Goal: Task Accomplishment & Management: Manage account settings

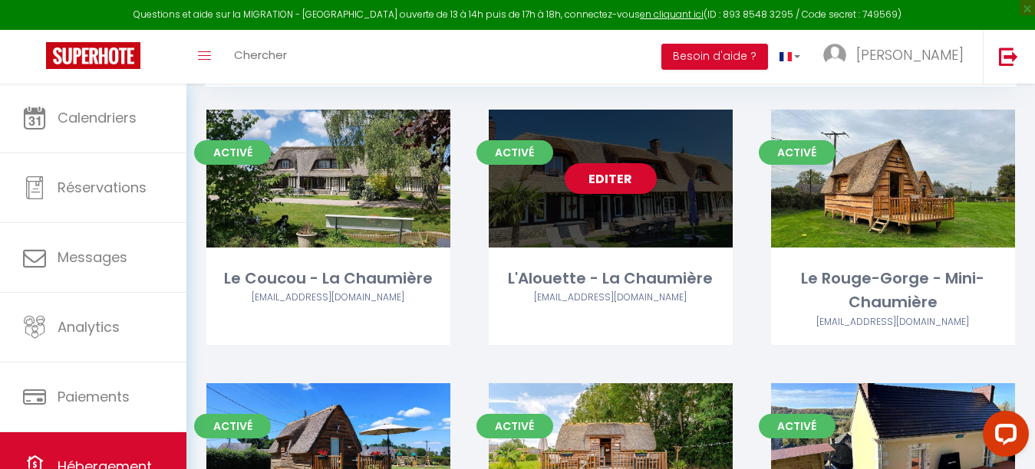
scroll to position [153, 0]
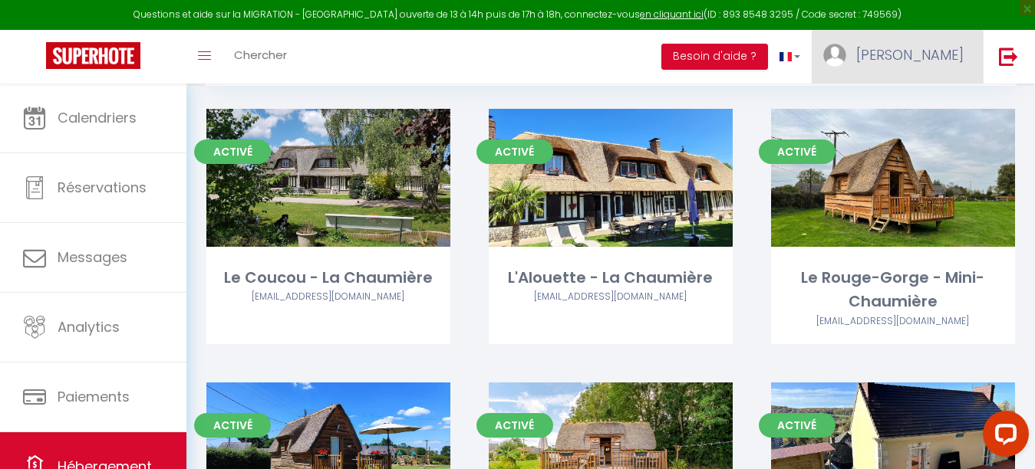
click at [954, 48] on span "[PERSON_NAME]" at bounding box center [909, 54] width 107 height 19
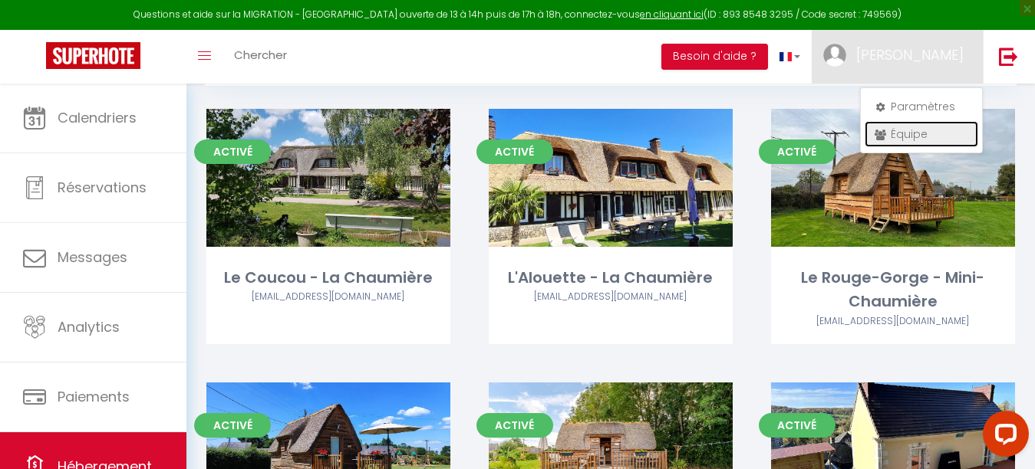
click at [888, 137] on link "Équipe" at bounding box center [921, 134] width 114 height 26
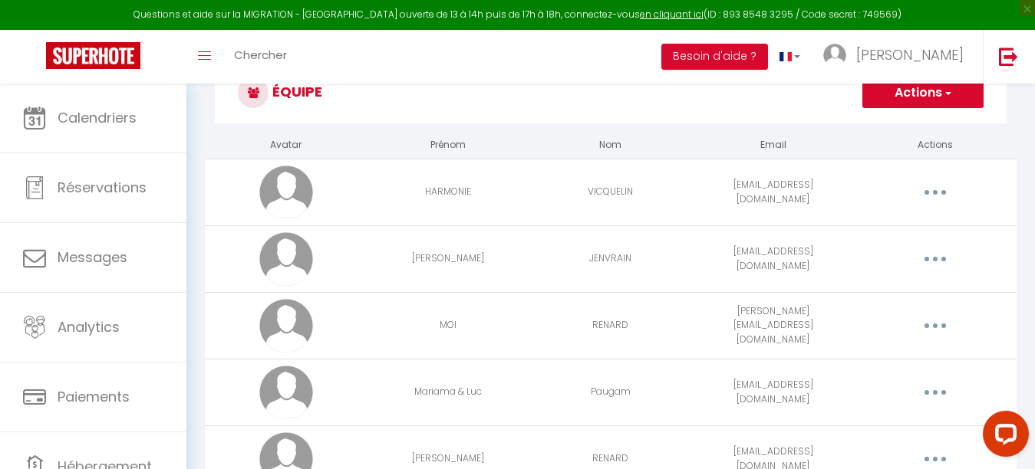
scroll to position [81, 0]
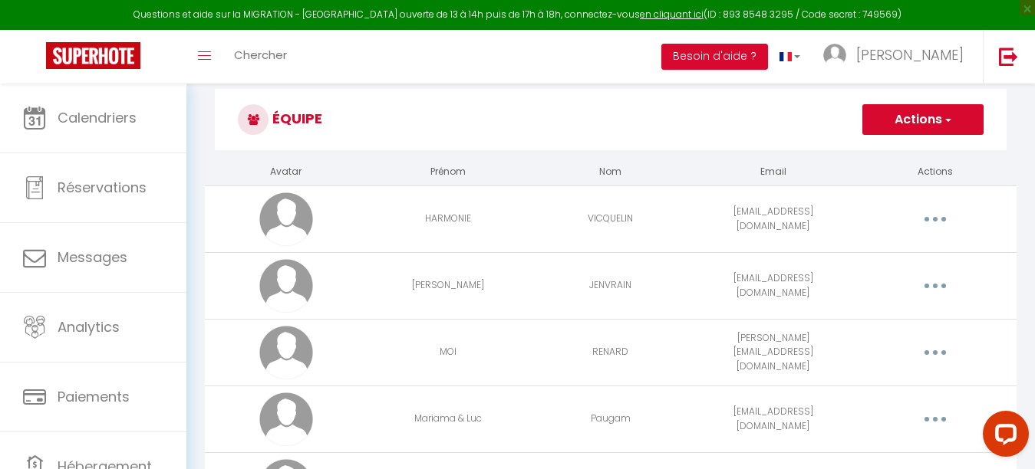
click at [950, 125] on span "button" at bounding box center [947, 119] width 10 height 15
click at [905, 157] on link "Ajouter un nouvel utilisateur" at bounding box center [891, 153] width 181 height 20
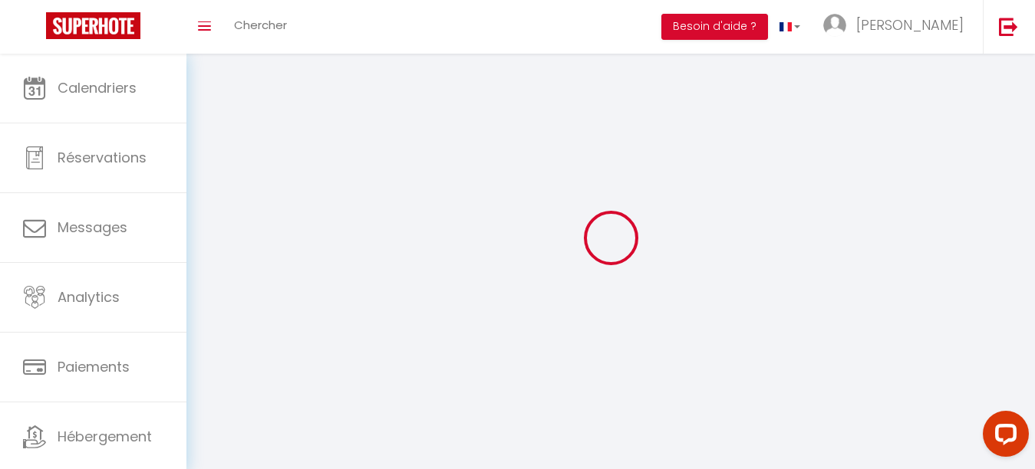
type input "[EMAIL_ADDRESS][DOMAIN_NAME]"
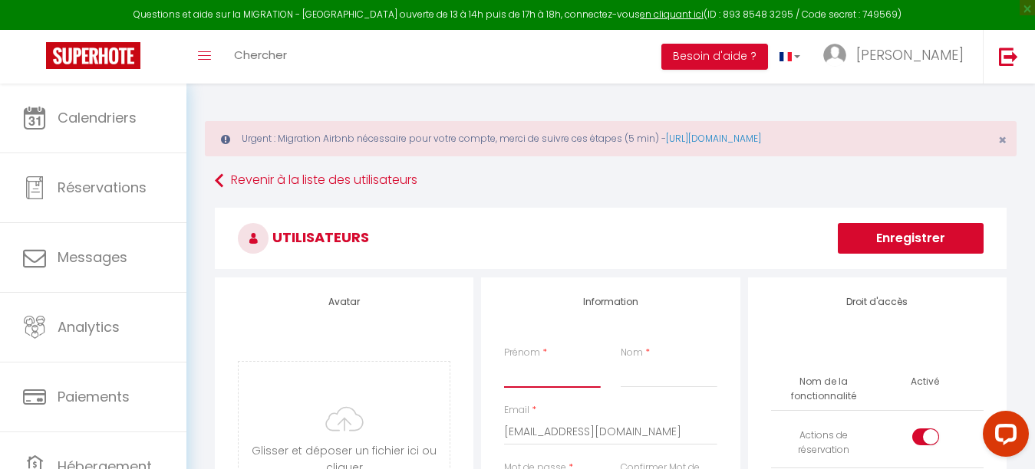
click at [565, 376] on input "Prénom" at bounding box center [552, 374] width 97 height 28
type input "[PERSON_NAME]"
click at [634, 380] on input "Nom" at bounding box center [668, 374] width 97 height 28
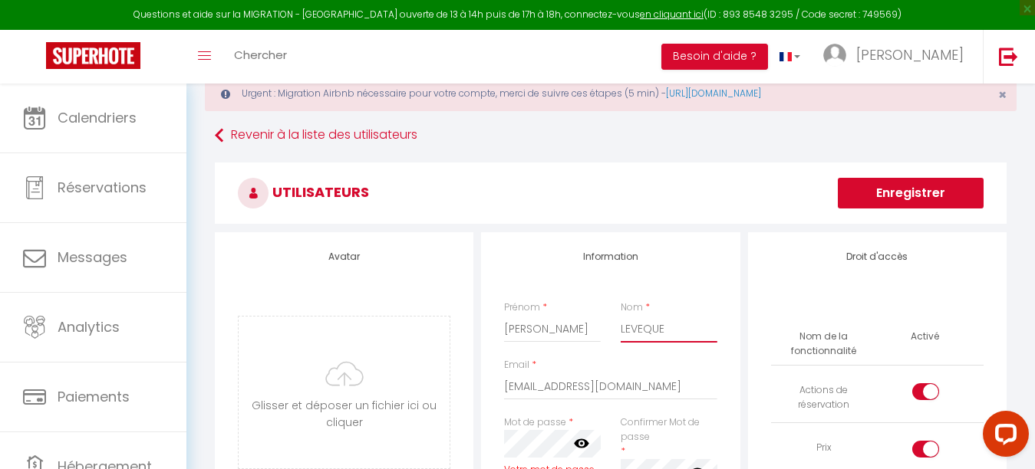
scroll to position [77, 0]
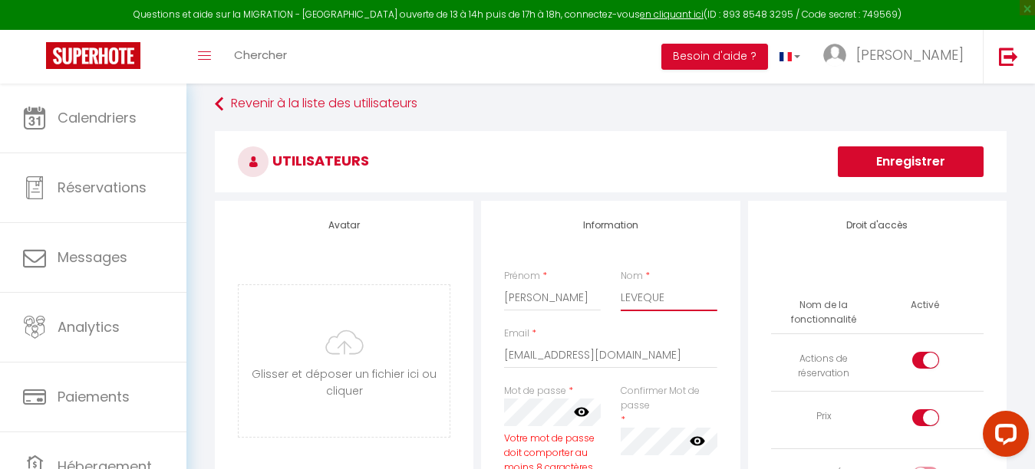
type input "LEVEQUE"
click at [582, 414] on icon at bounding box center [581, 411] width 15 height 15
click at [514, 353] on input "[EMAIL_ADDRESS][DOMAIN_NAME]" at bounding box center [610, 355] width 212 height 28
drag, startPoint x: 680, startPoint y: 351, endPoint x: 335, endPoint y: 302, distance: 347.7
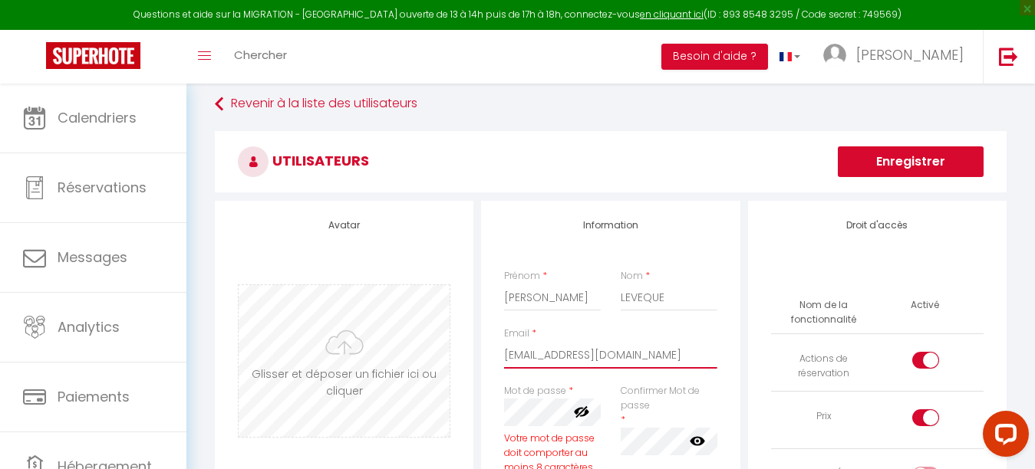
type input "F"
type input "[EMAIL_ADDRESS][DOMAIN_NAME]"
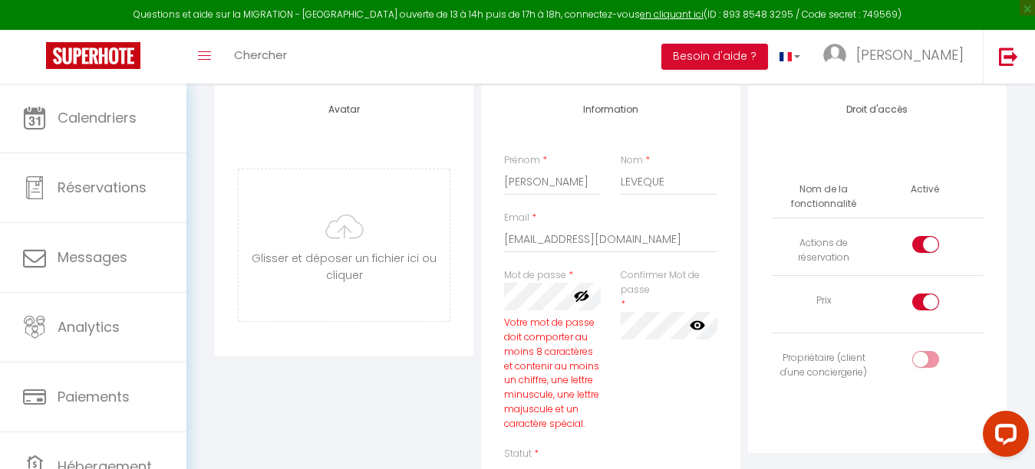
scroll to position [230, 0]
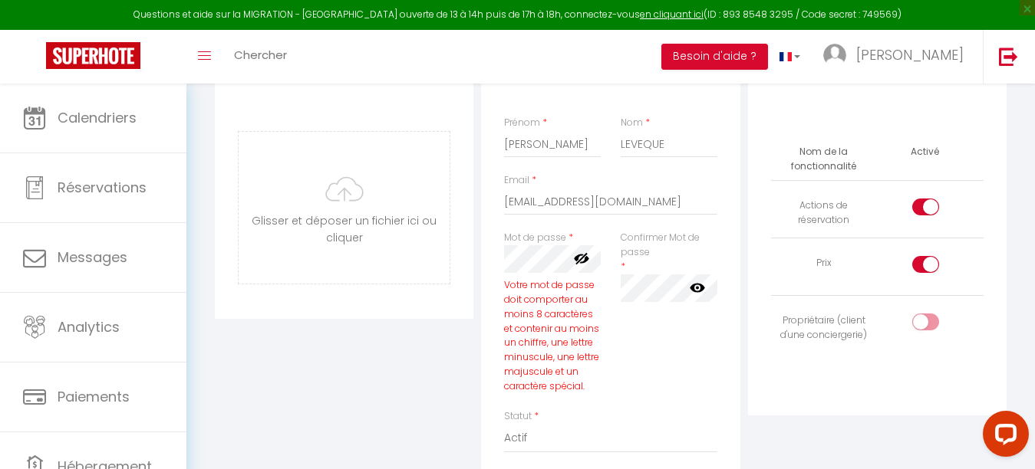
click at [462, 232] on div "Avatar [PERSON_NAME] et déposer un fichier ici ou cliquer Ooops, something wron…" at bounding box center [610, 373] width 799 height 650
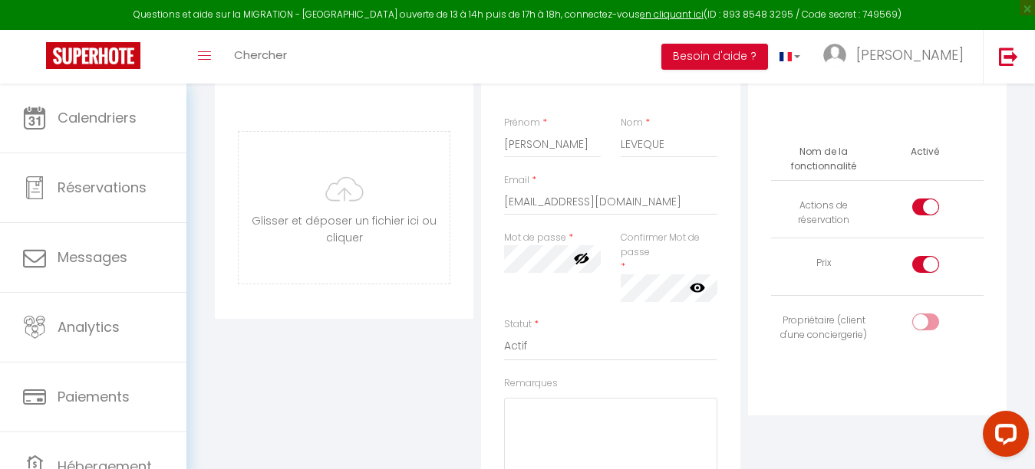
click at [674, 261] on div "Confirmer Mot de passe * false" at bounding box center [668, 266] width 97 height 71
click at [538, 291] on div "Mot de passe * Votre mot de passe doit comporter au moins 8 caractères et conte…" at bounding box center [610, 274] width 233 height 87
click at [694, 291] on icon at bounding box center [697, 287] width 15 height 9
click at [935, 259] on input "checkbox" at bounding box center [938, 267] width 27 height 23
checkbox input "false"
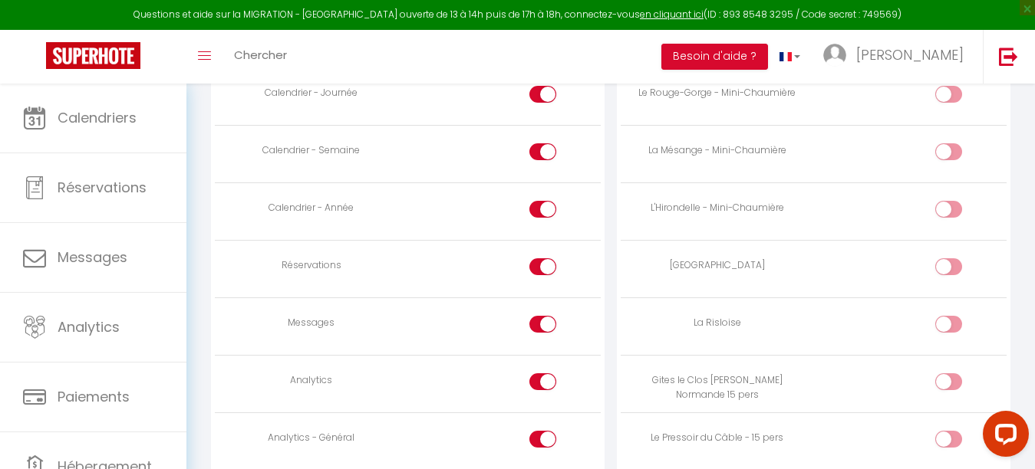
scroll to position [1074, 0]
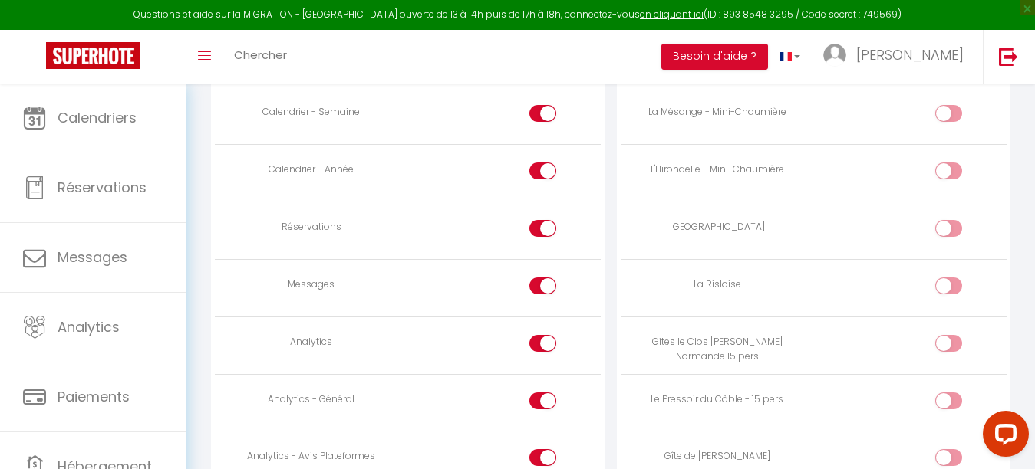
click at [539, 350] on div at bounding box center [542, 343] width 27 height 17
click at [542, 350] on input "checkbox" at bounding box center [555, 346] width 27 height 23
checkbox input "false"
click at [543, 409] on input "checkbox" at bounding box center [555, 404] width 27 height 23
checkbox input "false"
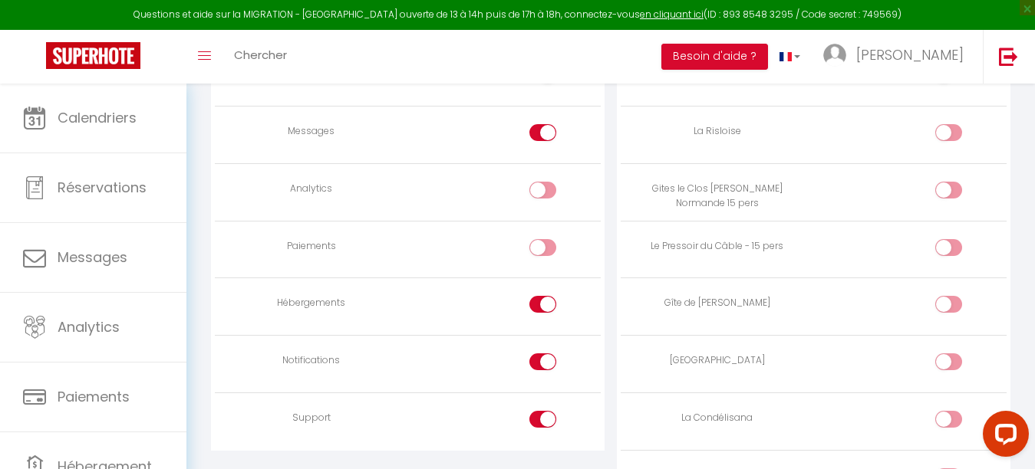
scroll to position [1304, 0]
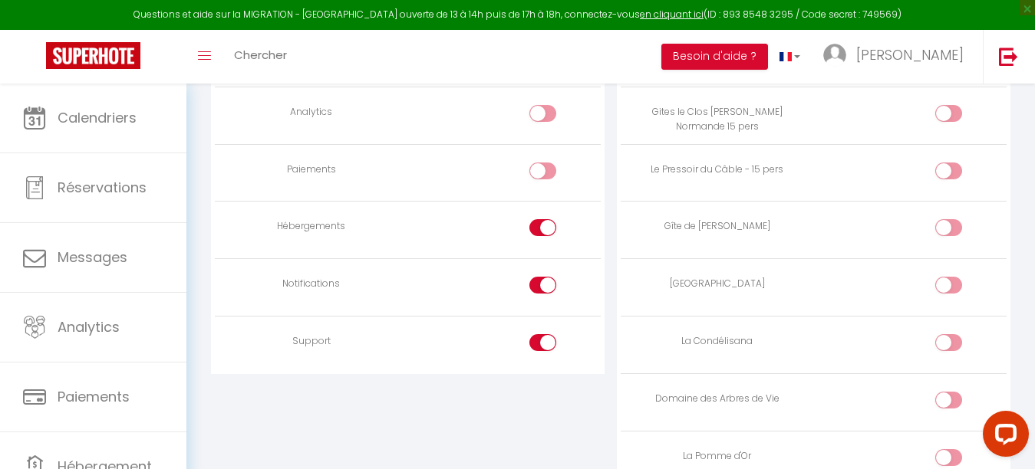
click at [539, 345] on div at bounding box center [542, 342] width 27 height 17
click at [542, 345] on input "checkbox" at bounding box center [555, 345] width 27 height 23
checkbox input "false"
click at [544, 280] on input "checkbox" at bounding box center [555, 288] width 27 height 23
checkbox input "false"
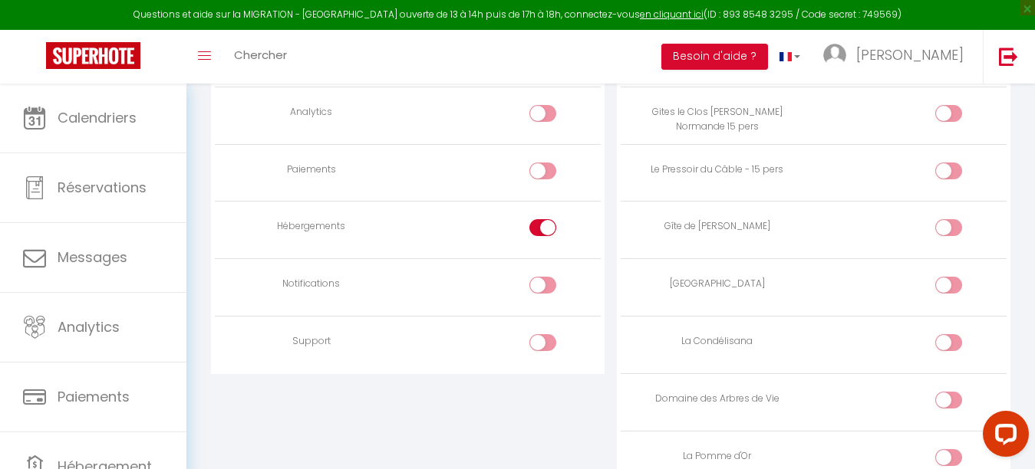
click at [535, 227] on div at bounding box center [542, 227] width 27 height 17
click at [542, 227] on input "checkbox" at bounding box center [555, 230] width 27 height 23
checkbox input "false"
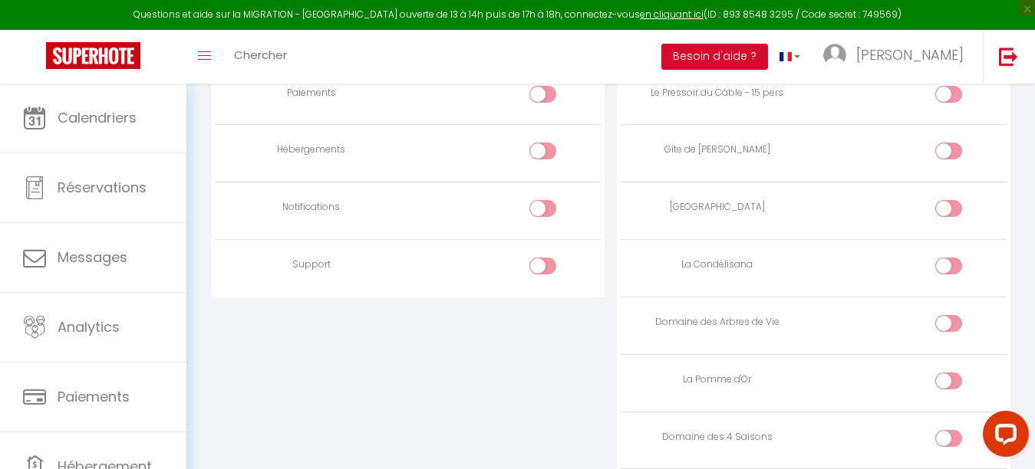
scroll to position [1457, 0]
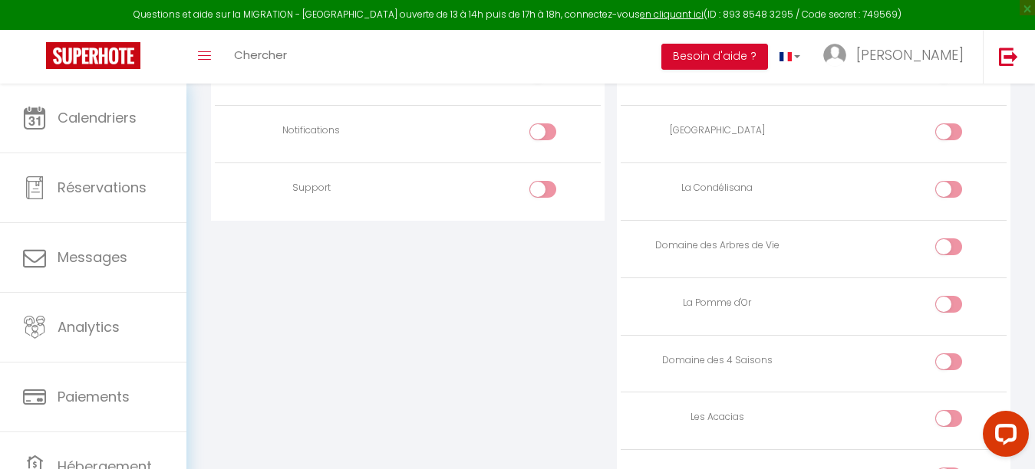
click at [956, 304] on input "checkbox" at bounding box center [961, 307] width 27 height 23
checkbox input "true"
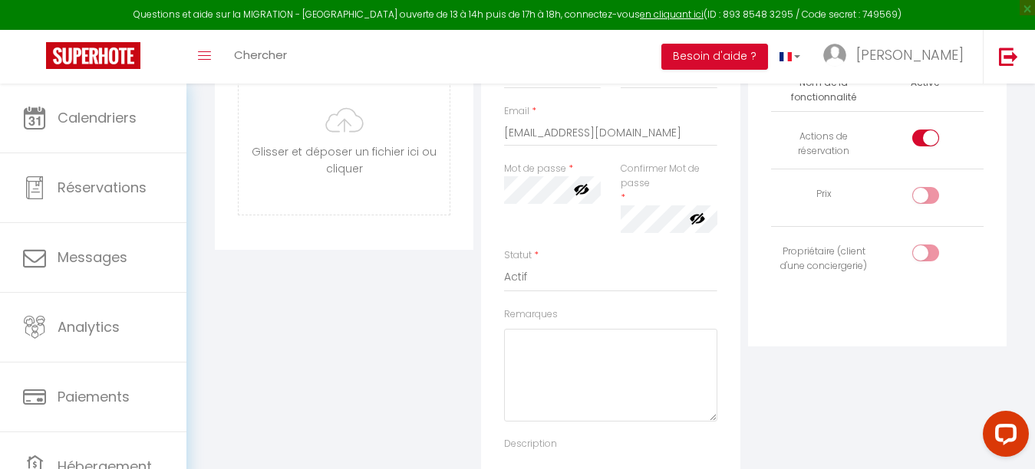
scroll to position [215, 0]
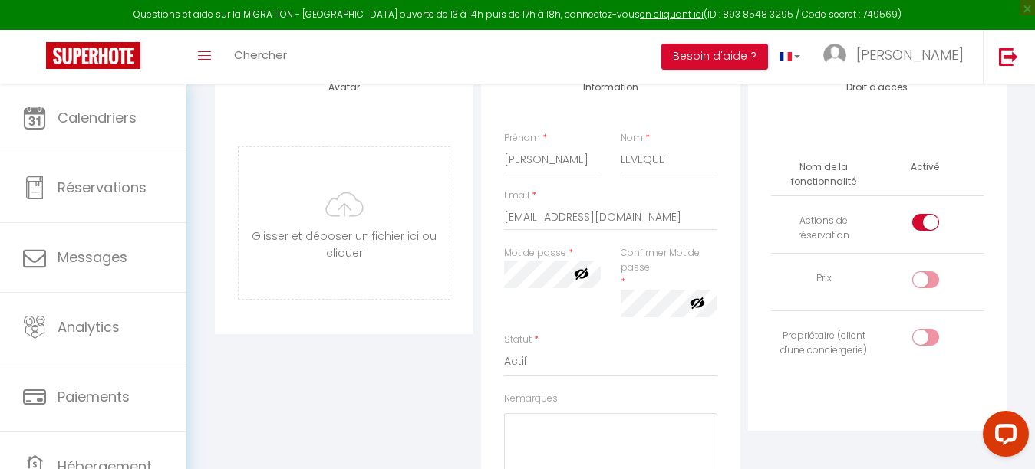
click at [927, 226] on input "checkbox" at bounding box center [938, 225] width 27 height 23
checkbox input "false"
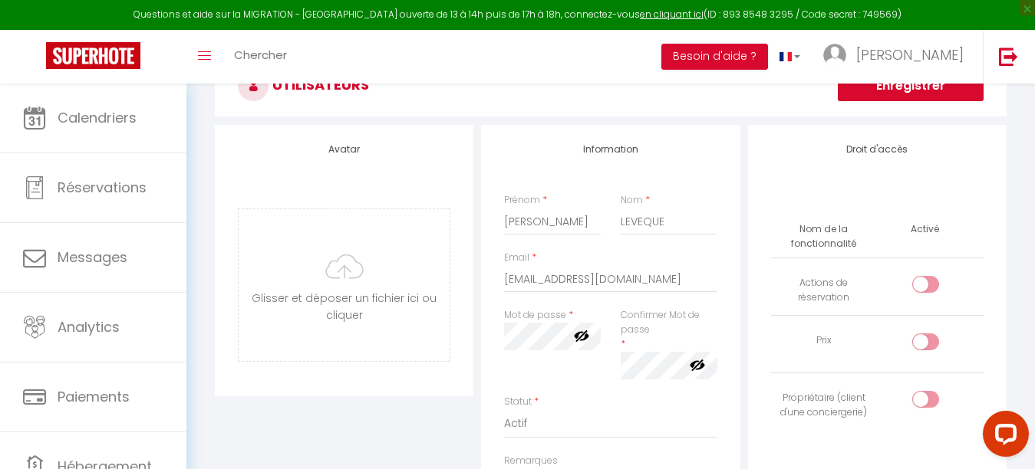
scroll to position [138, 0]
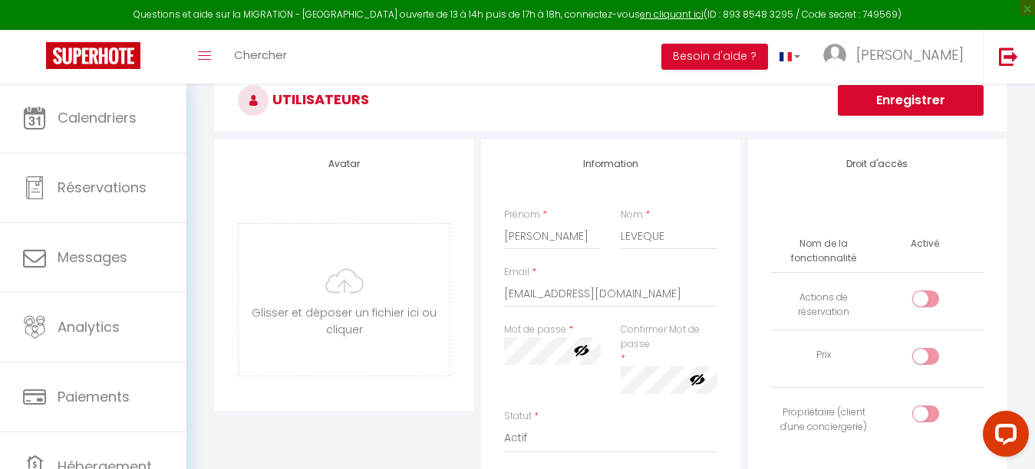
click at [887, 97] on button "Enregistrer" at bounding box center [911, 100] width 146 height 31
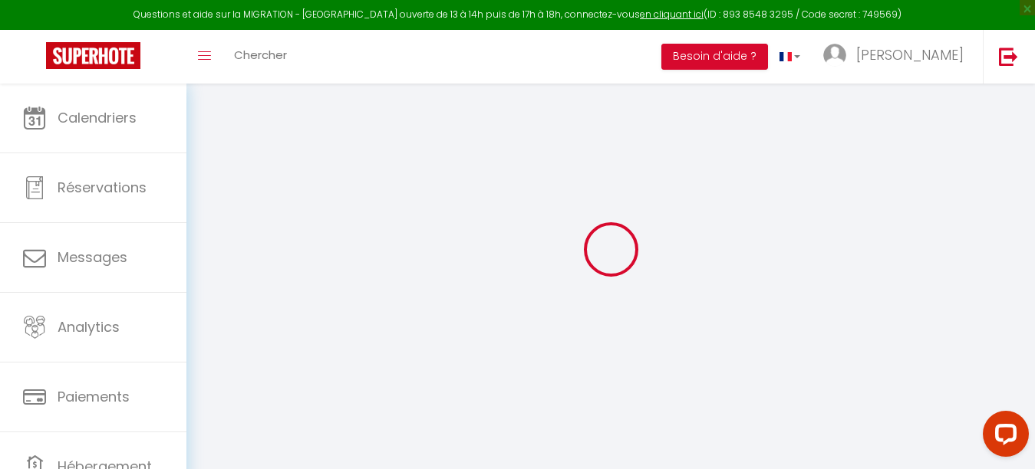
scroll to position [84, 0]
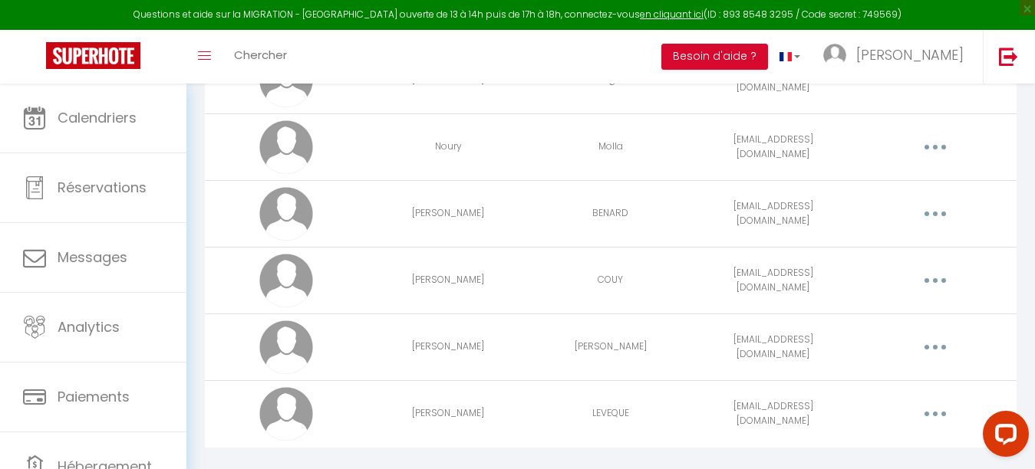
scroll to position [914, 0]
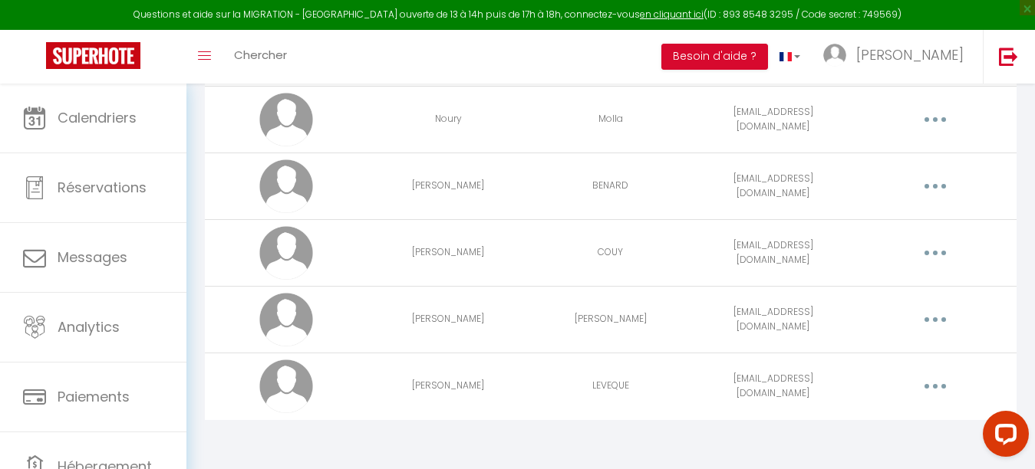
click at [942, 389] on button "button" at bounding box center [934, 386] width 43 height 25
click at [872, 418] on link "Editer" at bounding box center [895, 422] width 114 height 26
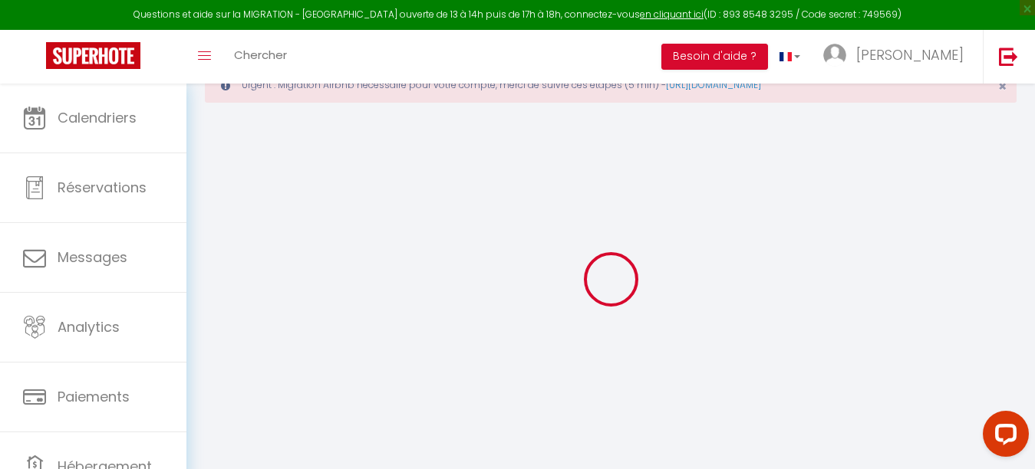
scroll to position [84, 0]
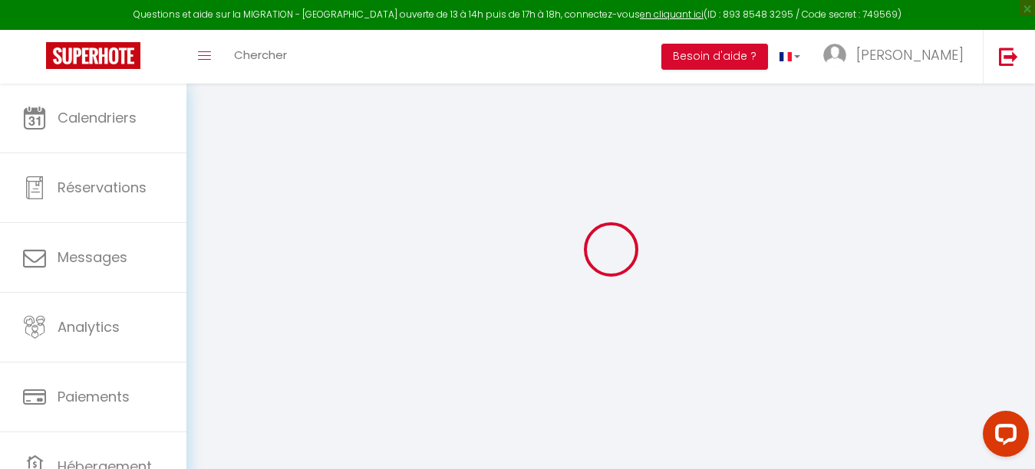
type input "[PERSON_NAME]"
type input "LEVEQUE"
type input "[EMAIL_ADDRESS][DOMAIN_NAME]"
type textarea "[URL][DOMAIN_NAME]"
checkbox input "false"
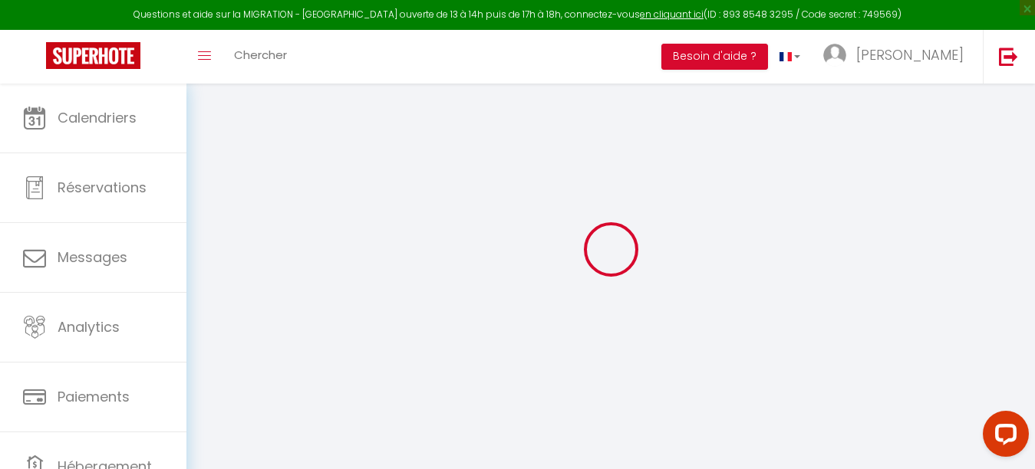
checkbox input "false"
checkbox input "true"
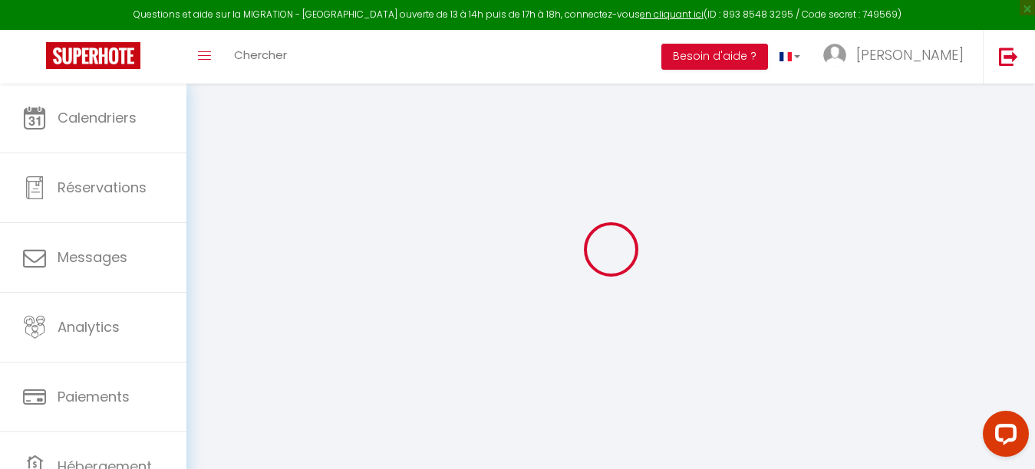
checkbox input "true"
checkbox input "false"
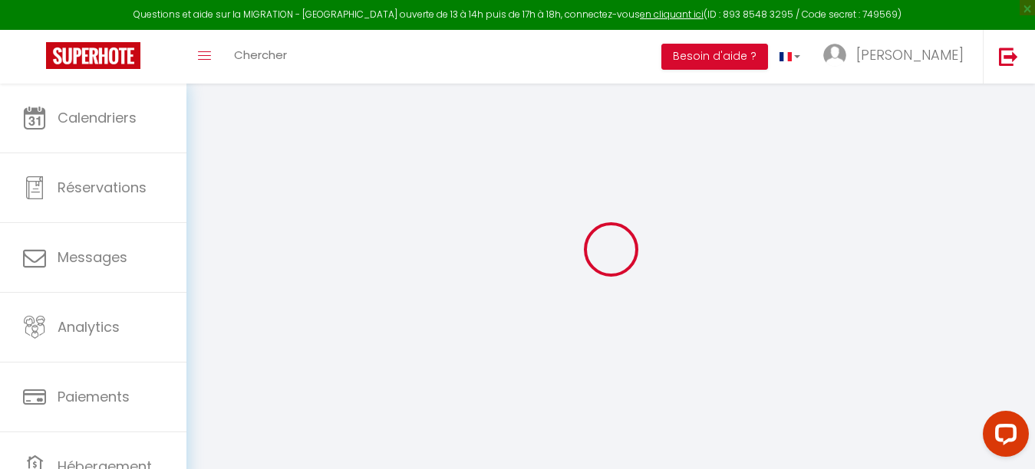
checkbox input "false"
select select
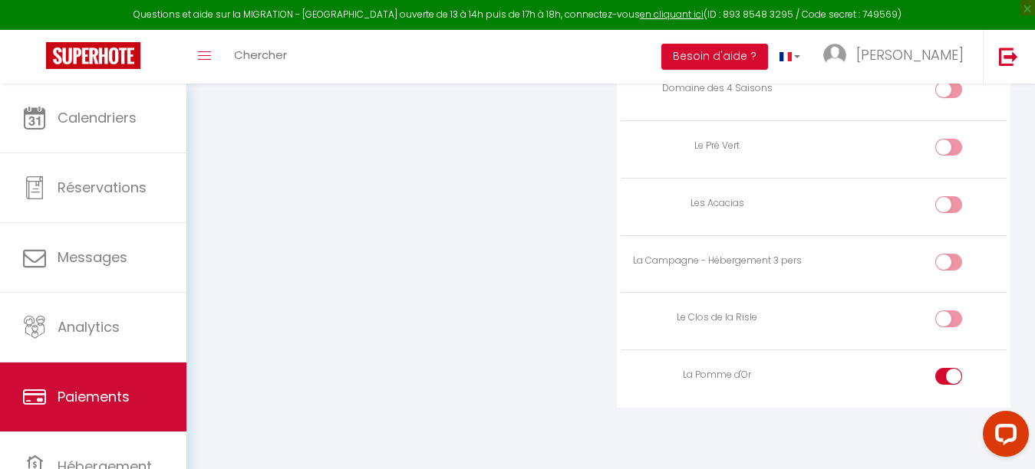
scroll to position [70, 0]
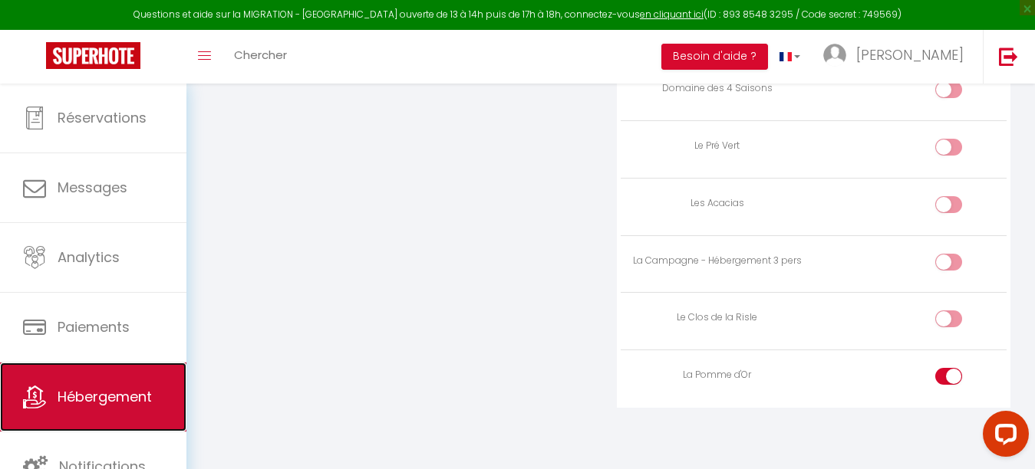
click at [120, 399] on span "Hébergement" at bounding box center [105, 396] width 94 height 19
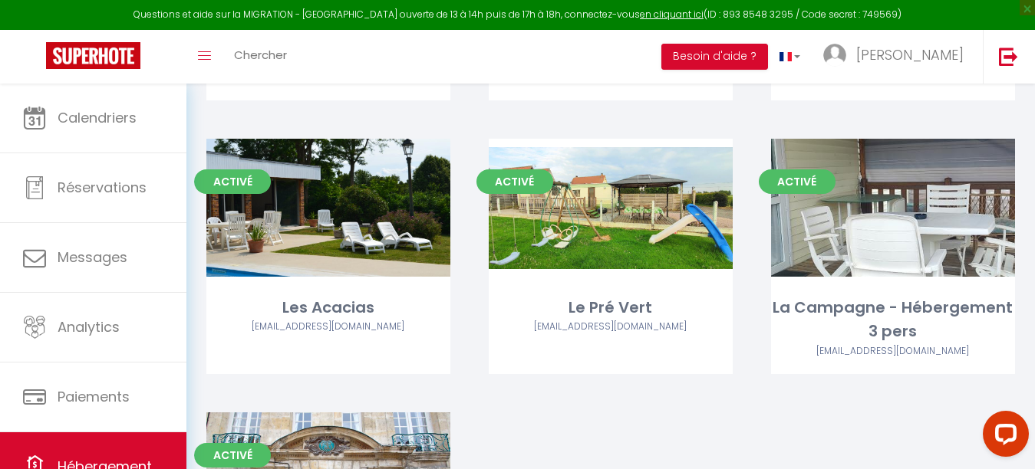
scroll to position [1457, 0]
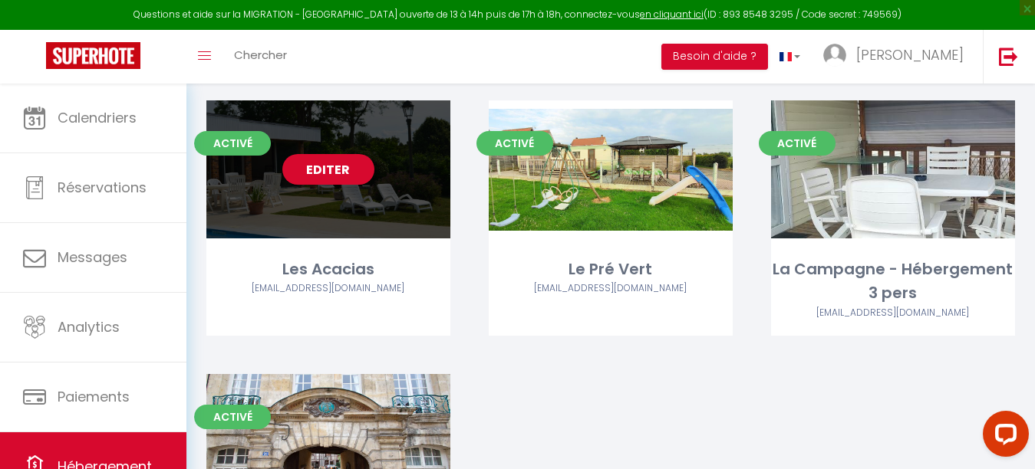
click at [341, 176] on link "Editer" at bounding box center [328, 169] width 92 height 31
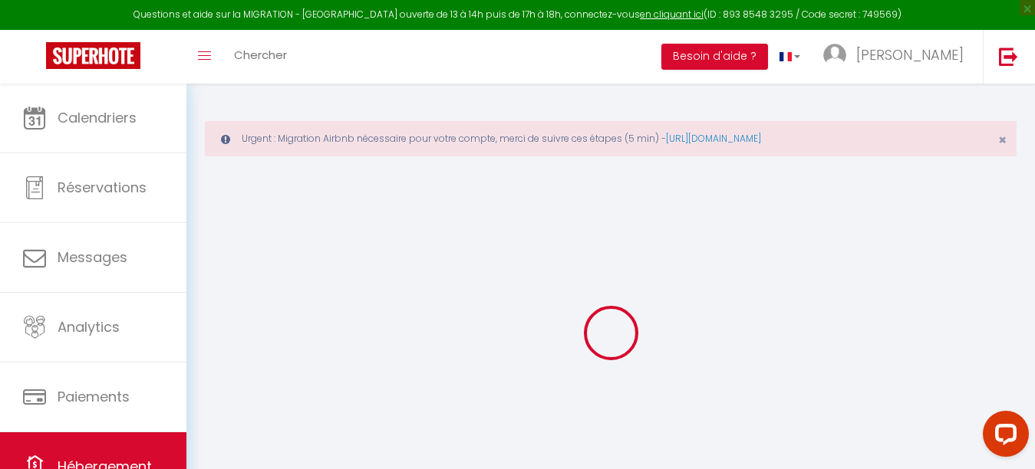
type input "Les Acacias"
type input "[PERSON_NAME]"
type input "MARIE"
type input "[STREET_ADDRESS]"
type input "27500"
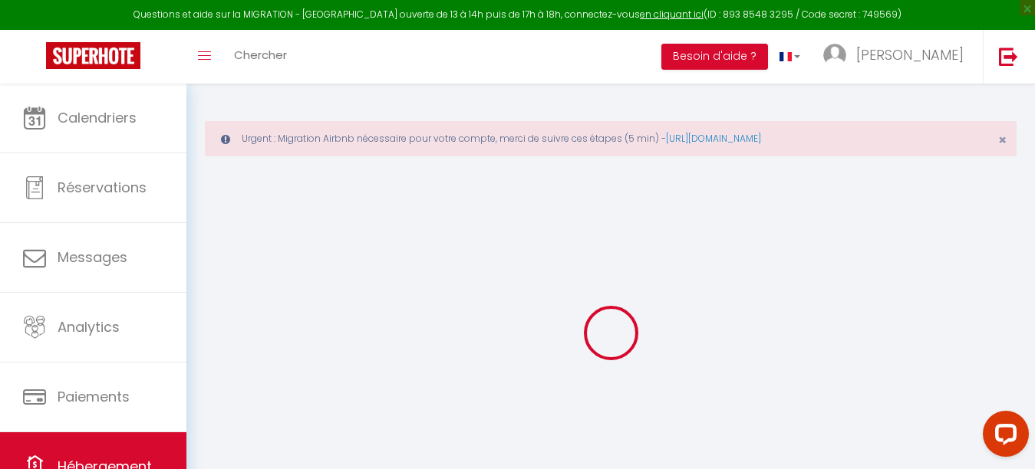
type input "MANNEVILLE SUR RISLE"
select select "8"
select select "4"
select select "2"
type input "400"
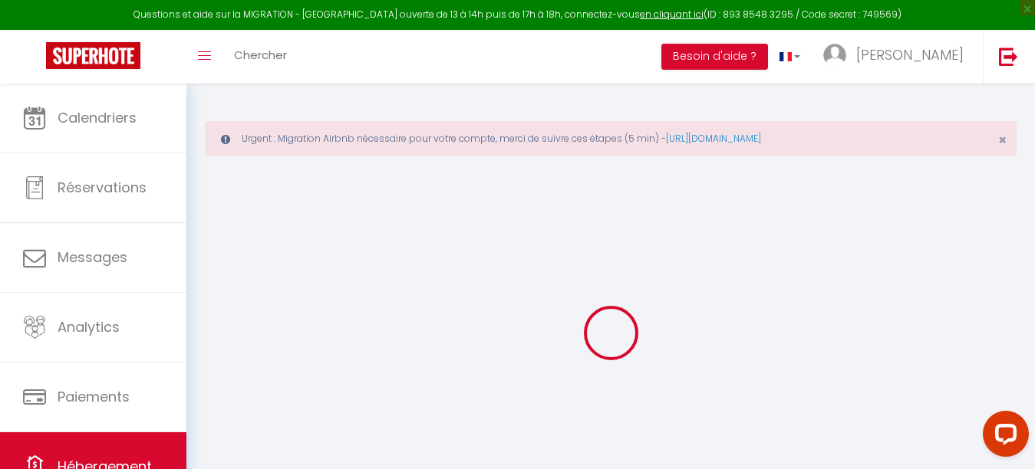
type input "120"
select select
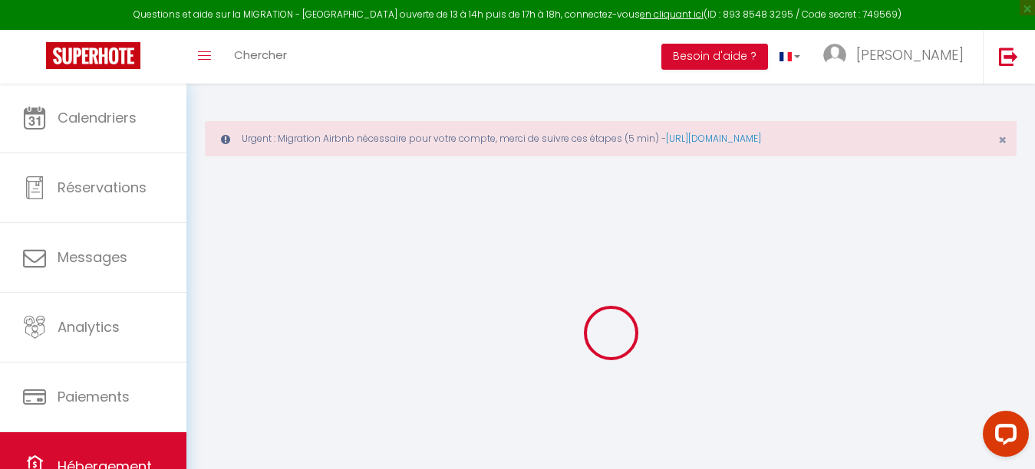
select select
type input "[STREET_ADDRESS]"
type input "27500"
type input "MANNEVILLE SUR RISLE"
type input "[EMAIL_ADDRESS][DOMAIN_NAME]"
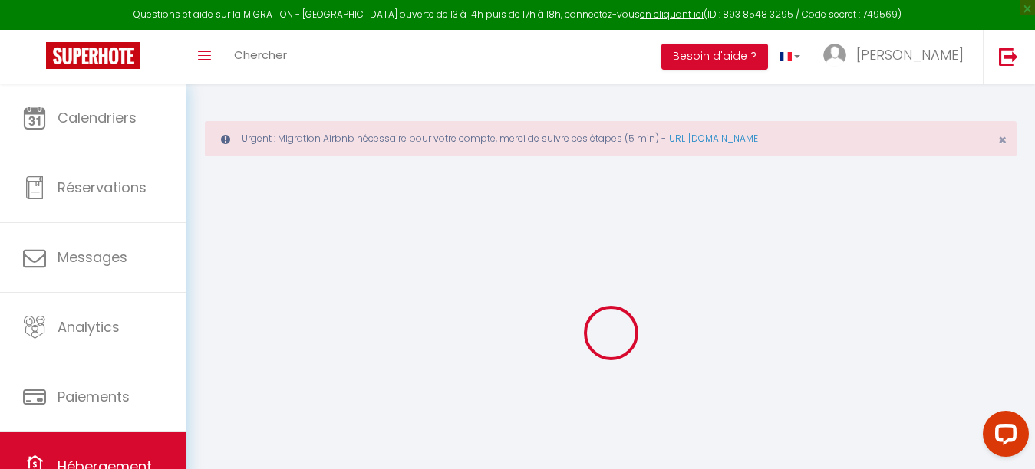
select select
checkbox input "false"
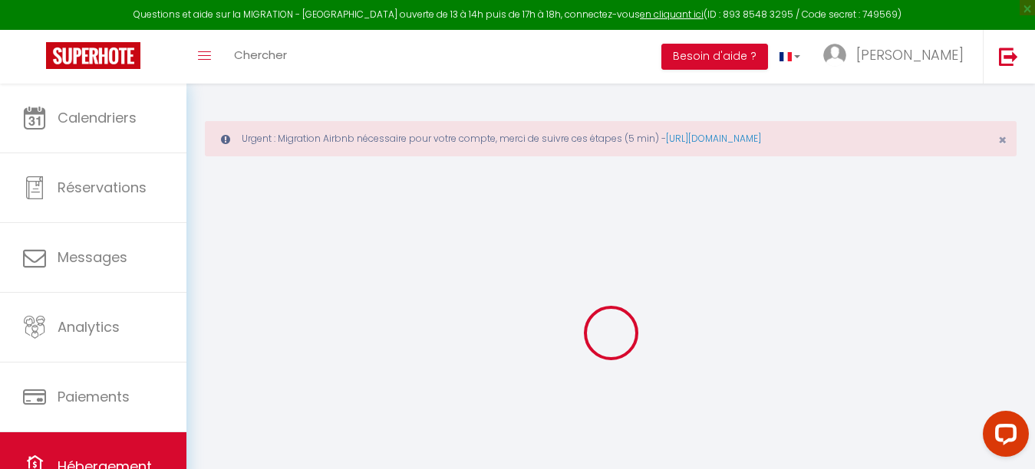
type input "120"
type input "0"
select select "40113"
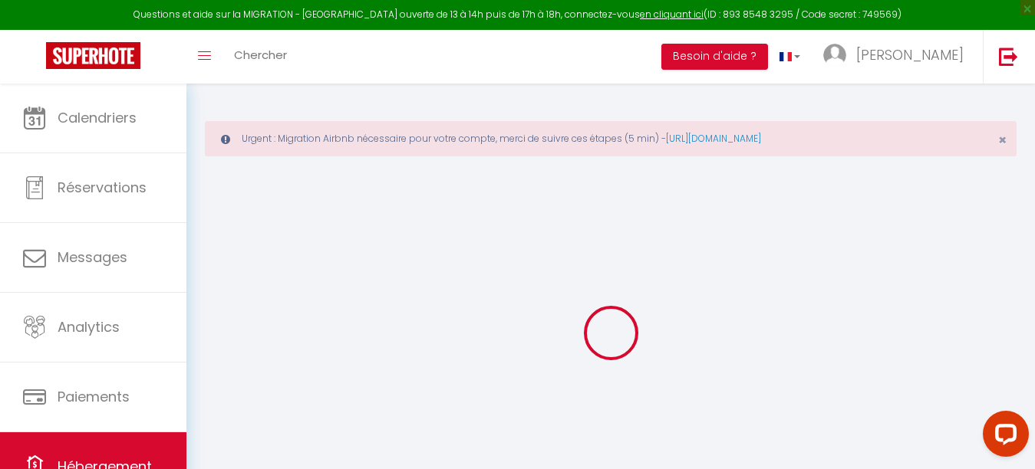
select select "39294"
select select
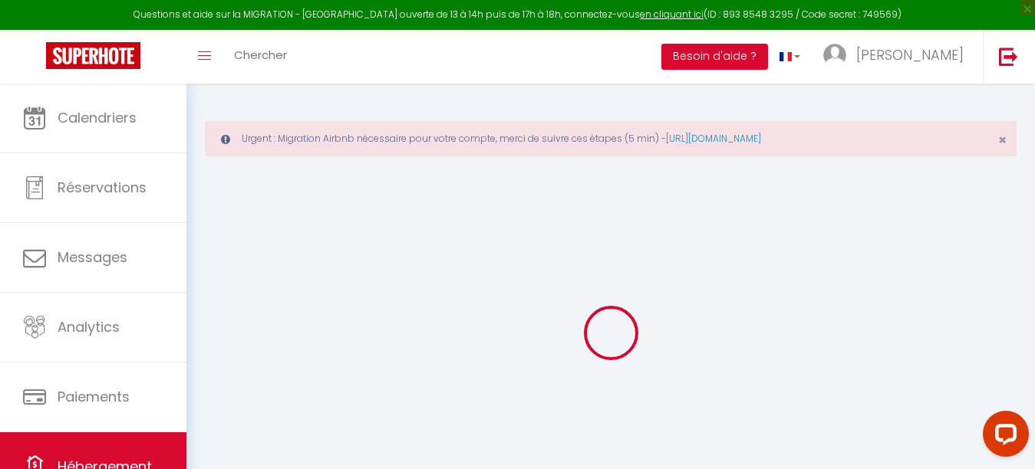
select select
checkbox input "false"
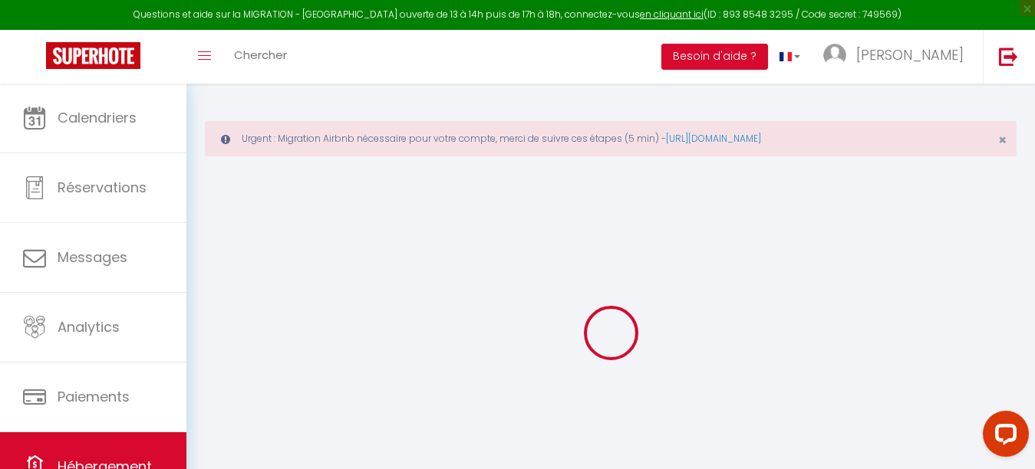
checkbox input "false"
select select
checkbox input "false"
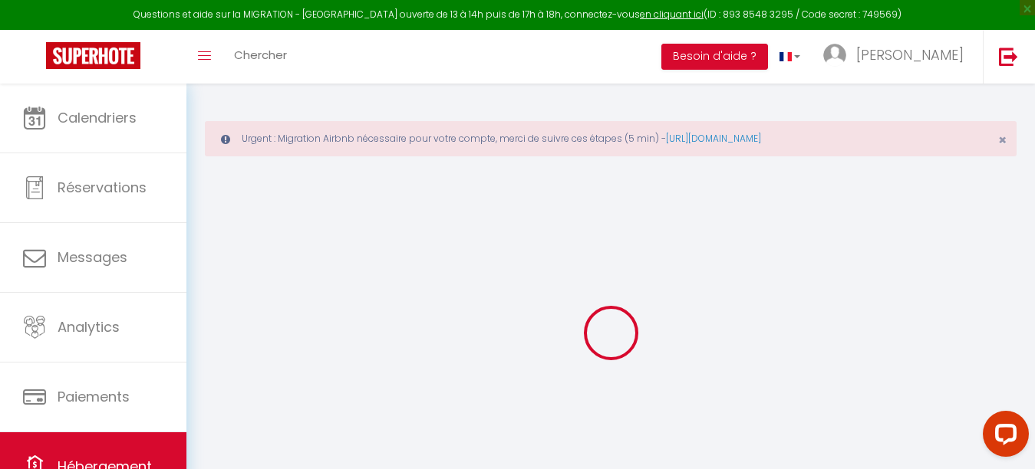
checkbox input "false"
select select
checkbox input "false"
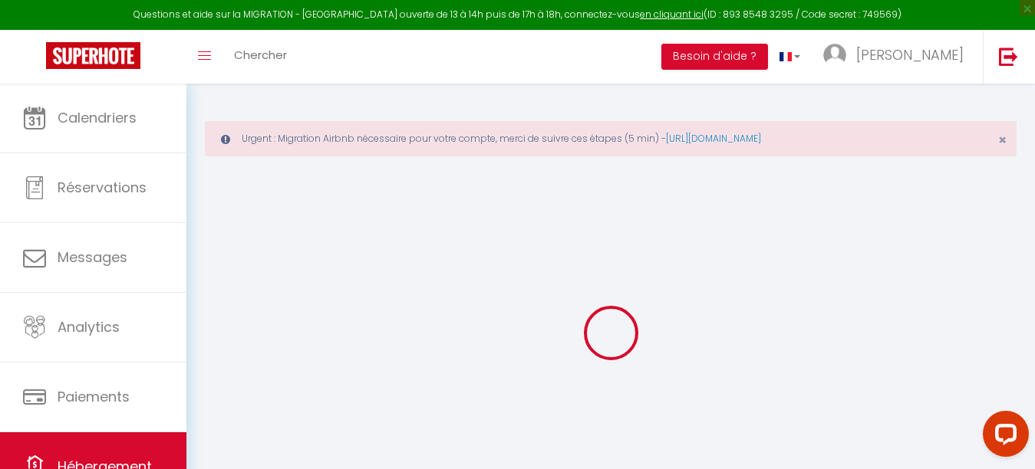
checkbox input "false"
select select "17:00"
select select "23:00"
select select "11:00"
select select "30"
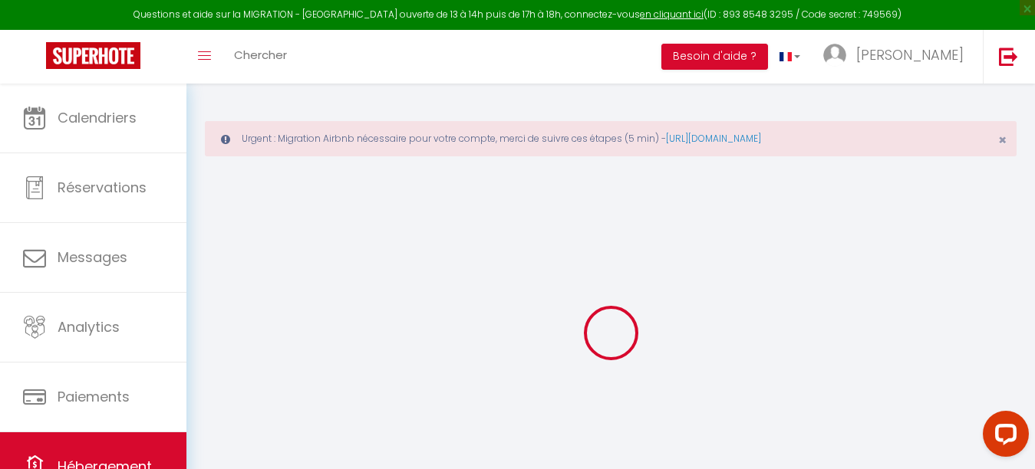
select select "120"
select select
checkbox input "false"
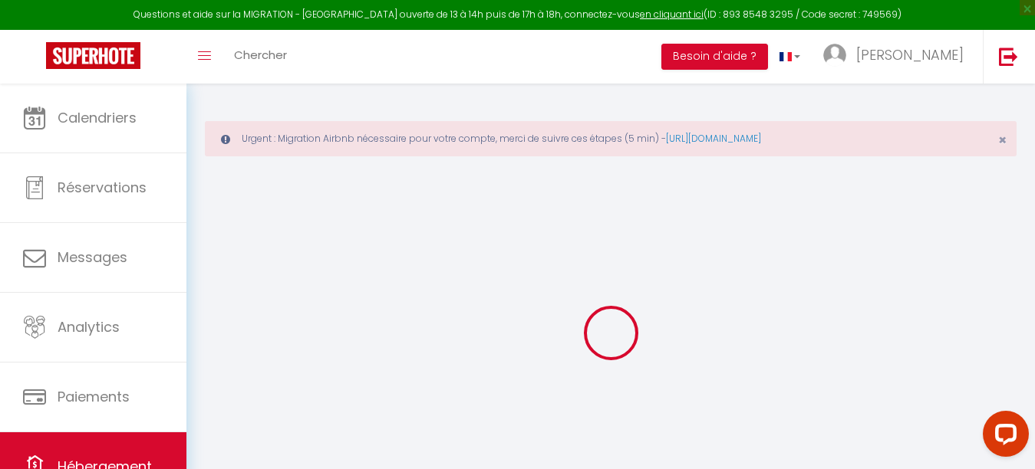
checkbox input "false"
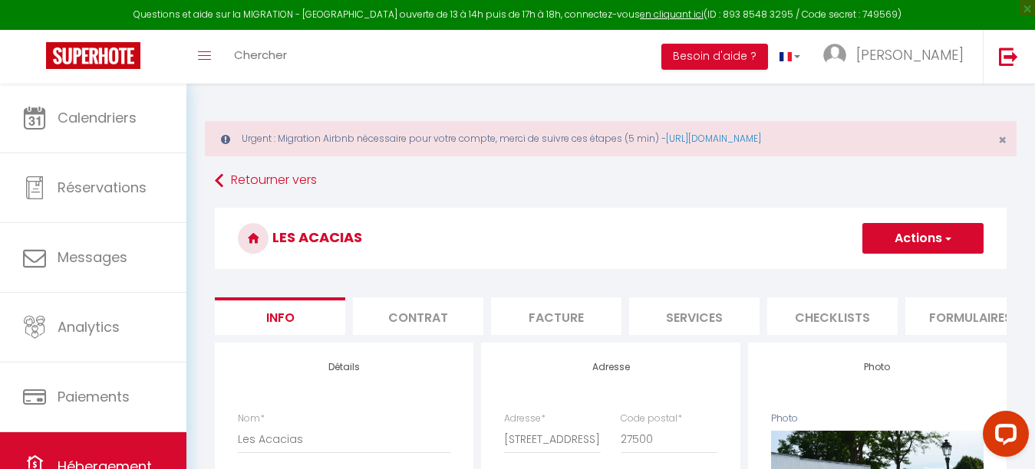
click at [973, 335] on ul "Info Contrat Facture Services Checklists Formulaires Plateformes Paramètres web…" at bounding box center [611, 317] width 792 height 38
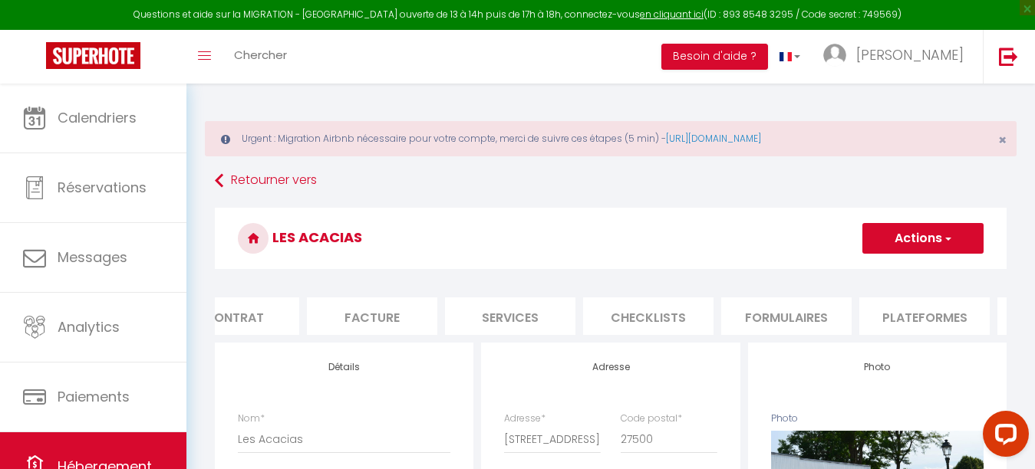
click at [933, 314] on li "Plateformes" at bounding box center [924, 317] width 130 height 38
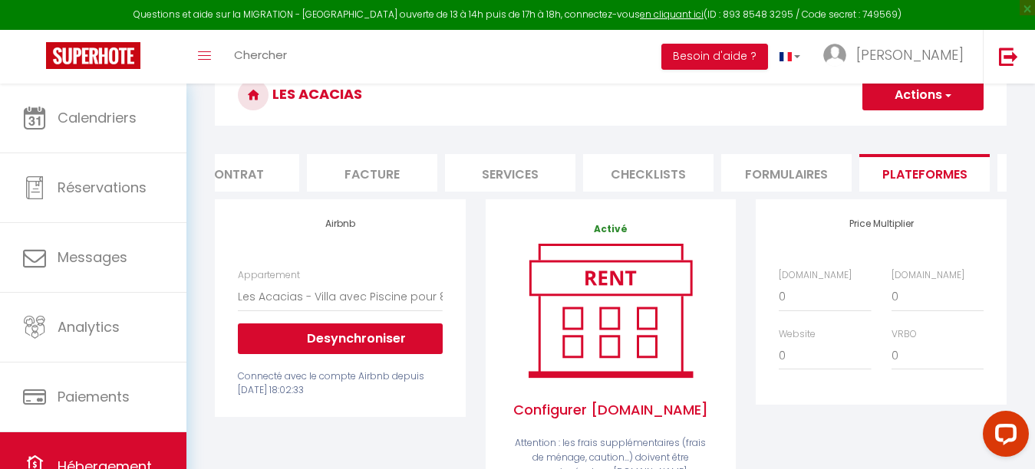
scroll to position [5, 0]
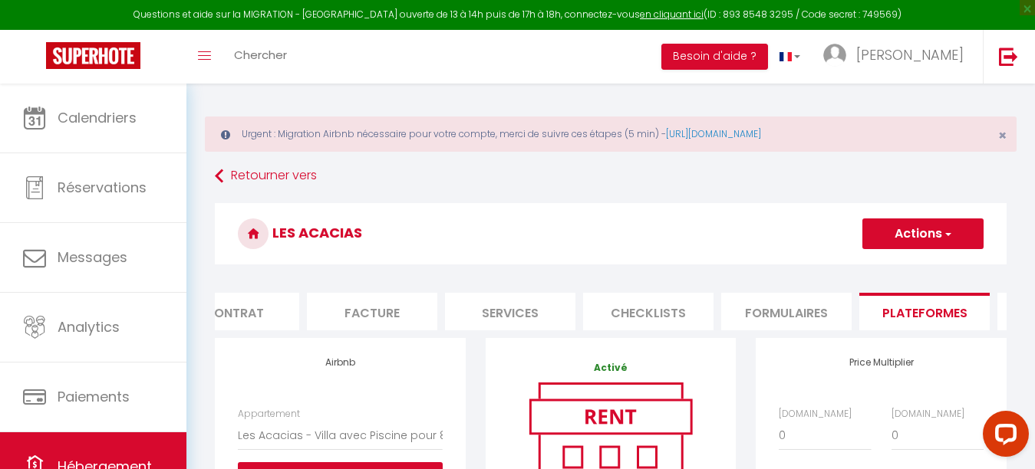
click at [932, 232] on button "Actions" at bounding box center [922, 234] width 121 height 31
click at [920, 233] on button "Actions" at bounding box center [922, 234] width 121 height 31
click at [909, 272] on link "Enregistrer" at bounding box center [921, 268] width 121 height 20
